Goal: Answer question/provide support

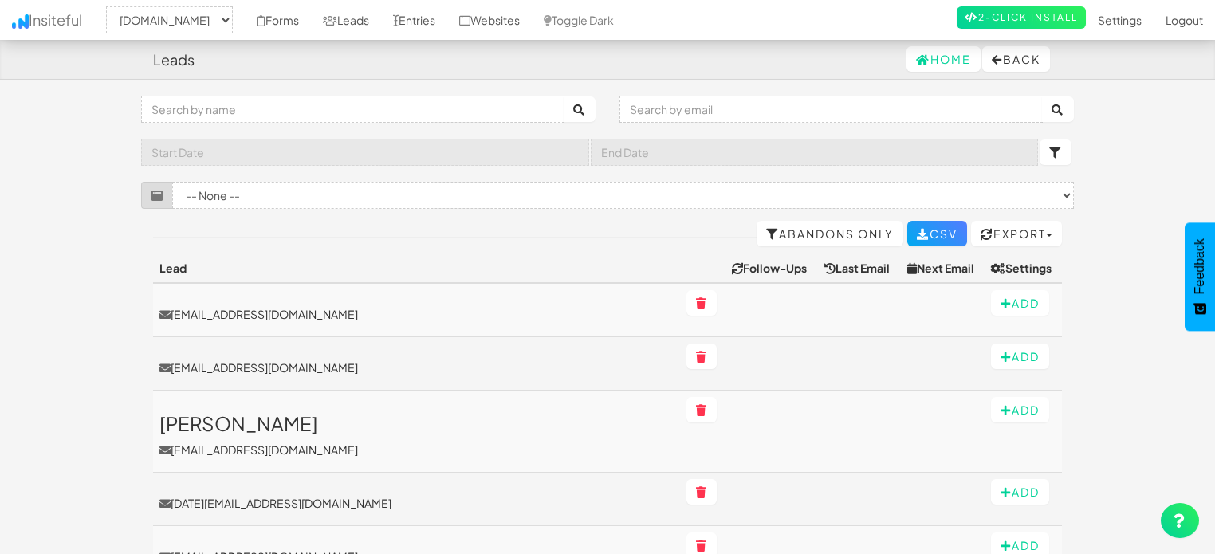
select select "1505"
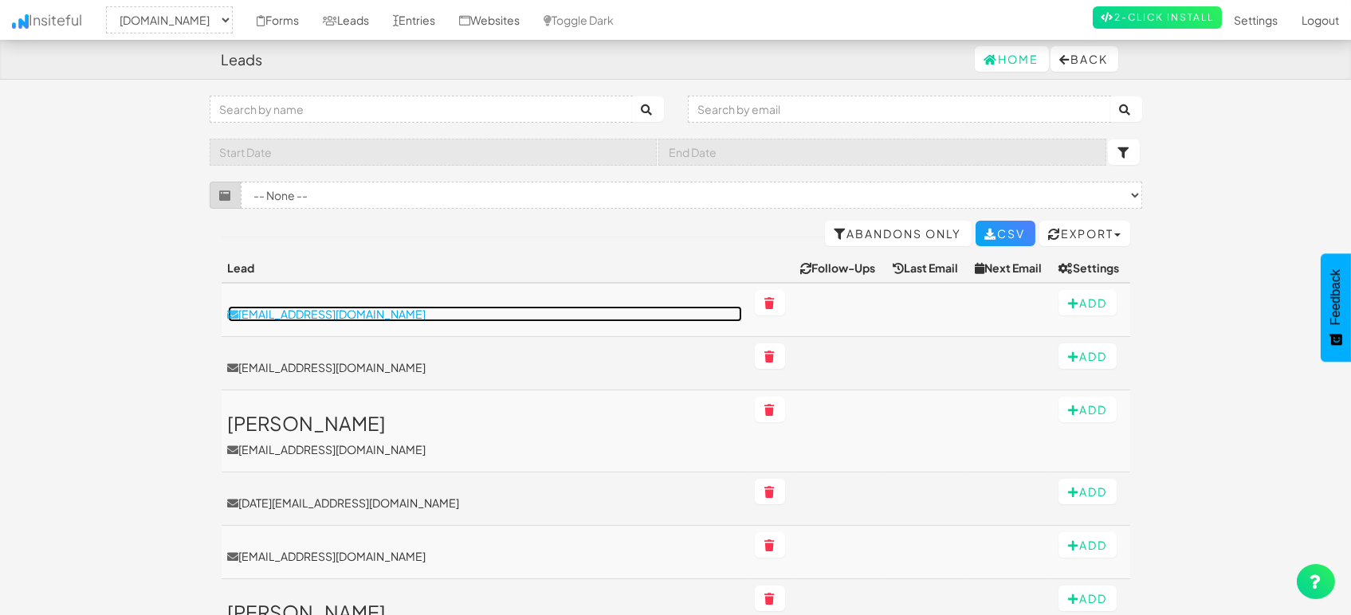
click at [350, 314] on p "[EMAIL_ADDRESS][DOMAIN_NAME]" at bounding box center [485, 314] width 514 height 16
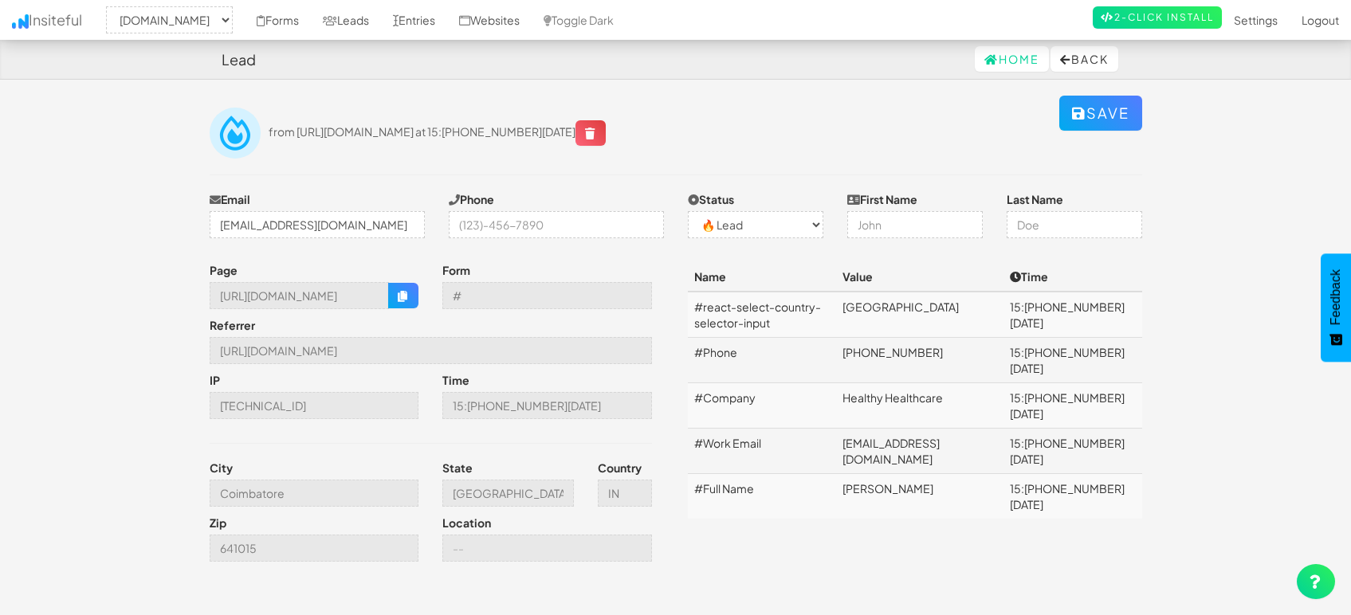
select select "1505"
select select "0"
click at [404, 339] on input "https://mapsted.com/industries/healthcare-institutions" at bounding box center [431, 350] width 442 height 27
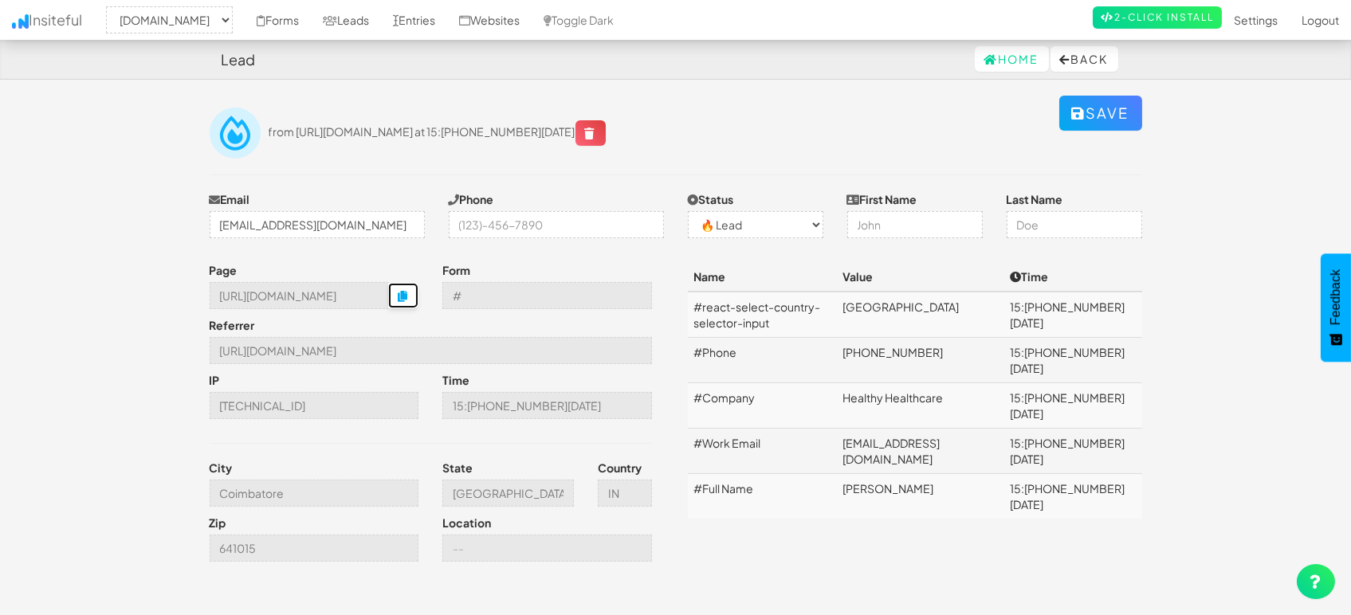
click at [395, 297] on button "button" at bounding box center [403, 296] width 30 height 26
